Goal: Navigation & Orientation: Find specific page/section

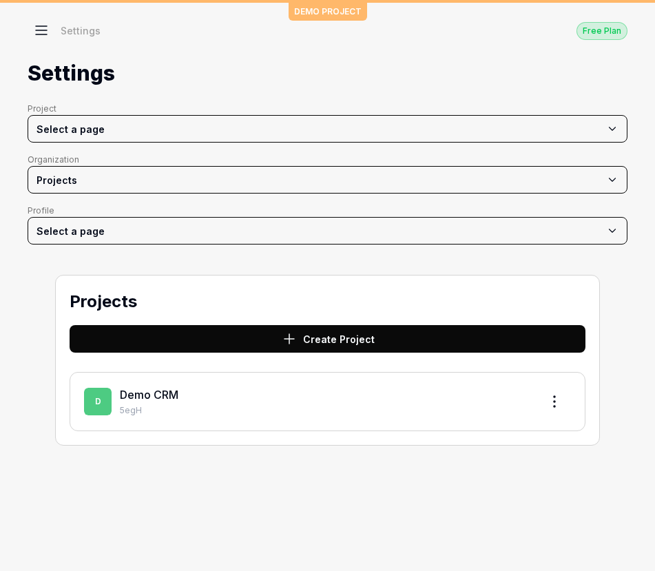
click at [191, 398] on div "Demo CRM" at bounding box center [325, 394] width 410 height 17
click at [151, 393] on link "Demo CRM" at bounding box center [149, 395] width 59 height 14
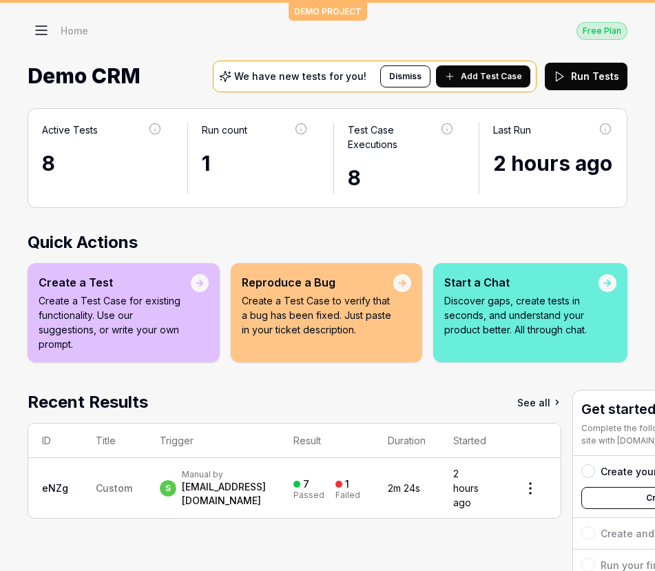
click at [620, 220] on div "Active Tests 8 Run count 1 Test Case Executions 8 Last Run 2 hours ago Quick Ac…" at bounding box center [327, 408] width 655 height 629
